Goal: Find specific page/section: Find specific page/section

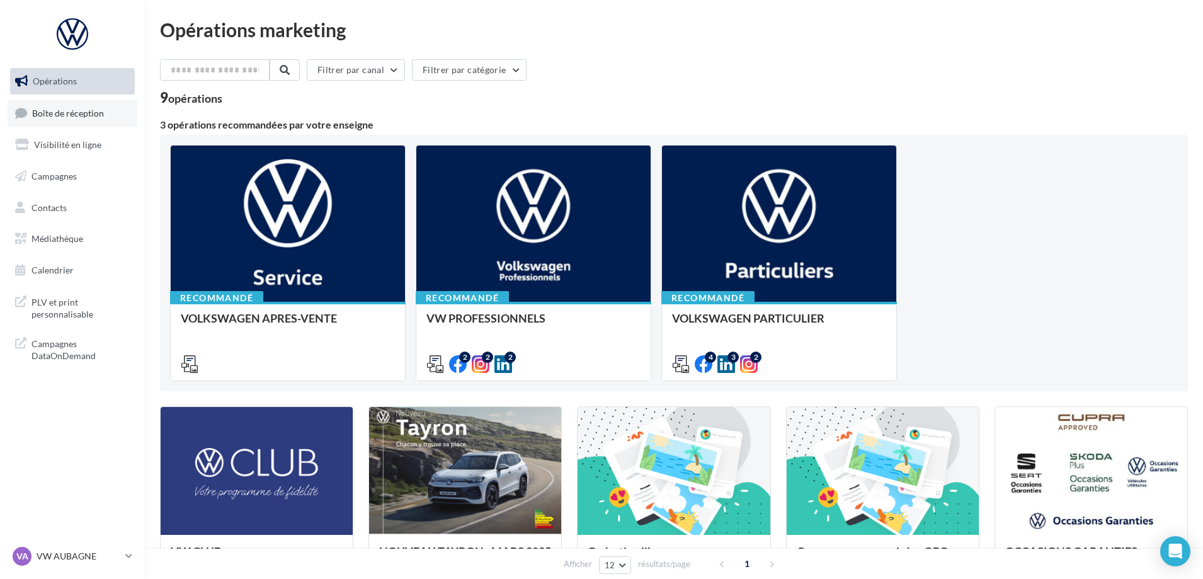
click at [67, 113] on span "Boîte de réception" at bounding box center [68, 112] width 72 height 11
